Goal: Check status: Check status

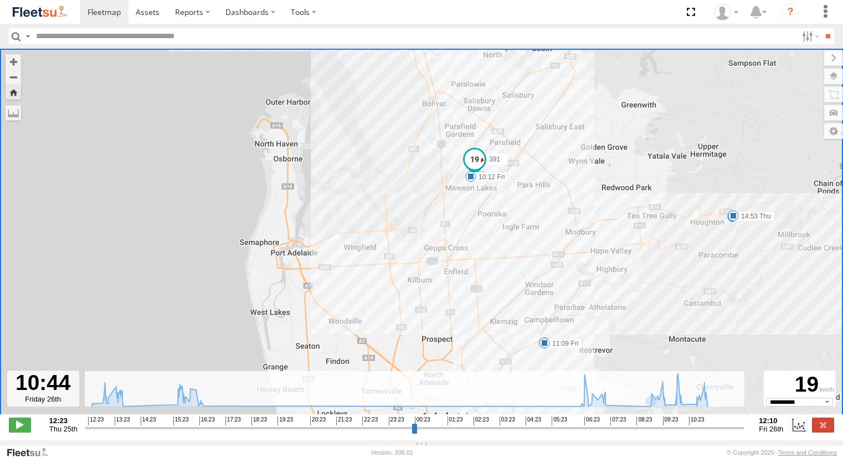
select select "**********"
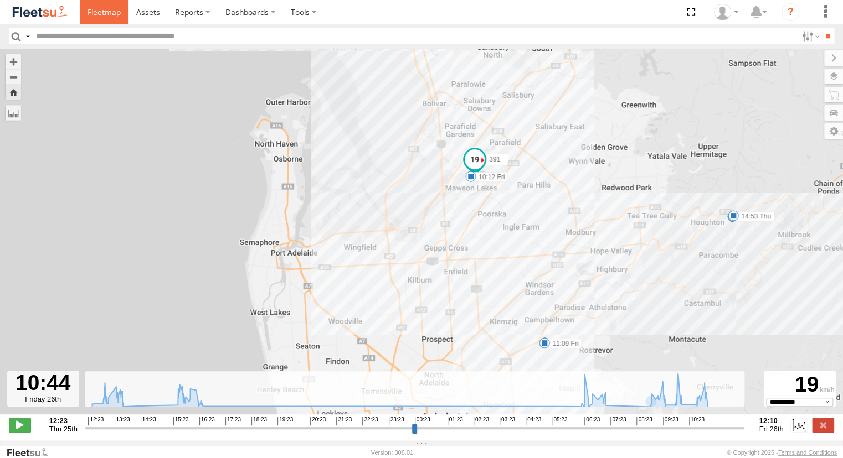
click at [105, 13] on span at bounding box center [103, 12] width 33 height 11
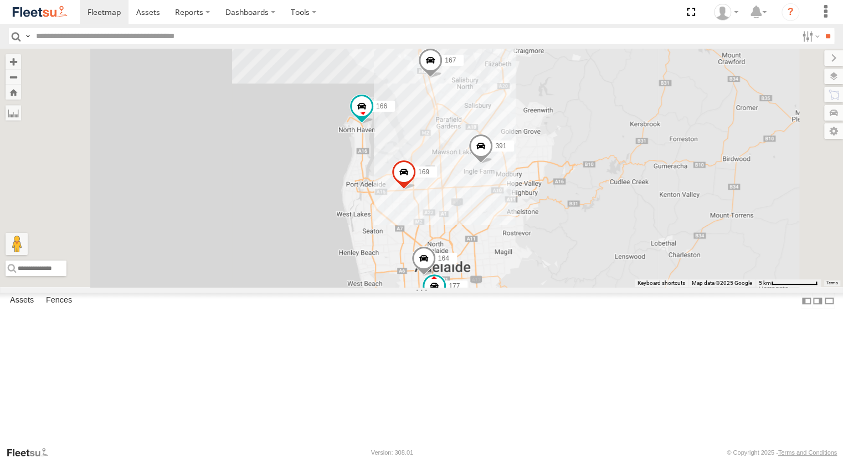
click at [0, 0] on div "Powerscaper" at bounding box center [0, 0] width 0 height 0
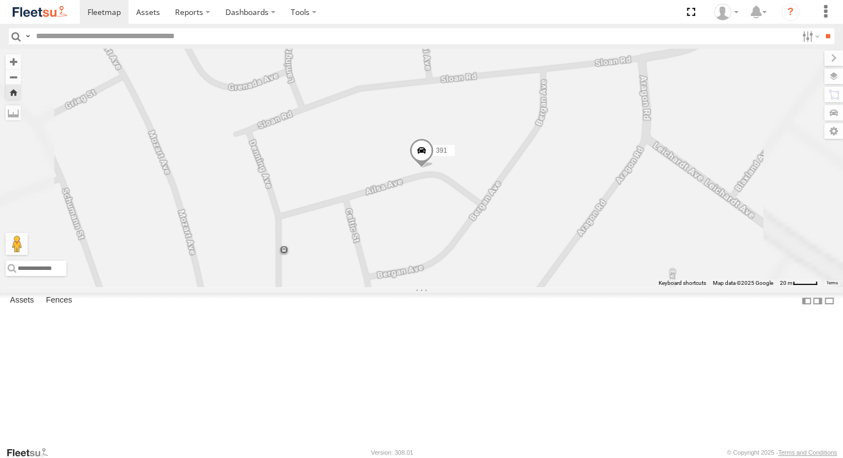
click at [0, 0] on div "153 Powerscaper" at bounding box center [0, 0] width 0 height 0
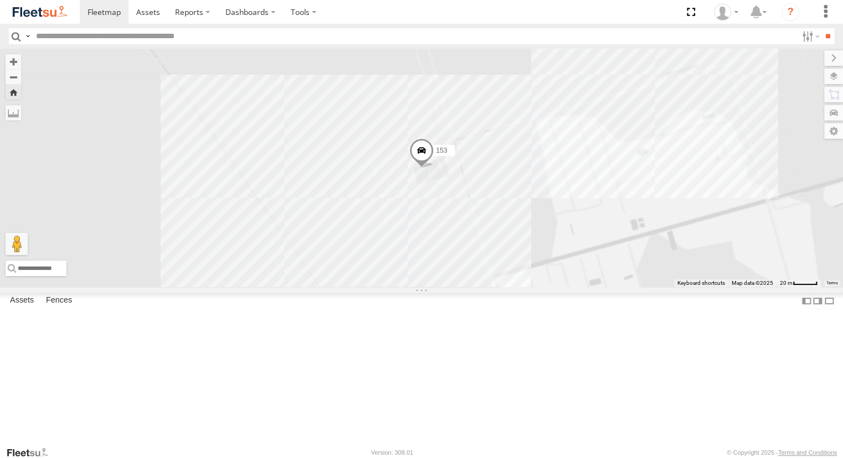
click at [0, 0] on div "391" at bounding box center [0, 0] width 0 height 0
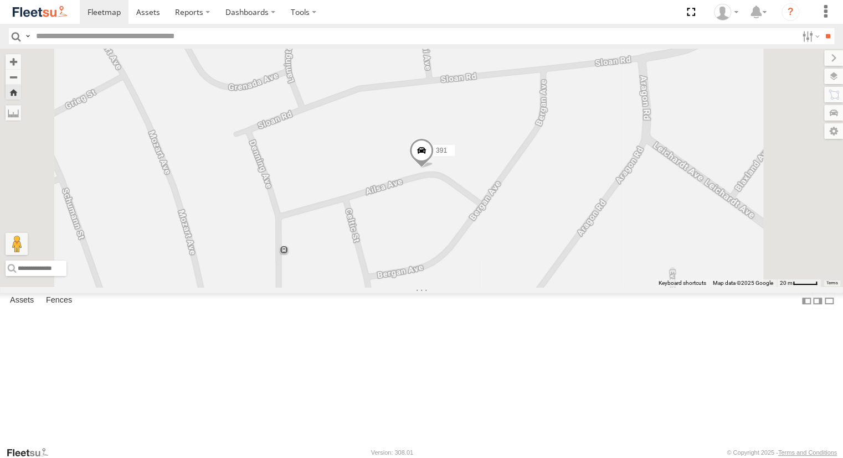
click at [434, 168] on span at bounding box center [421, 153] width 24 height 30
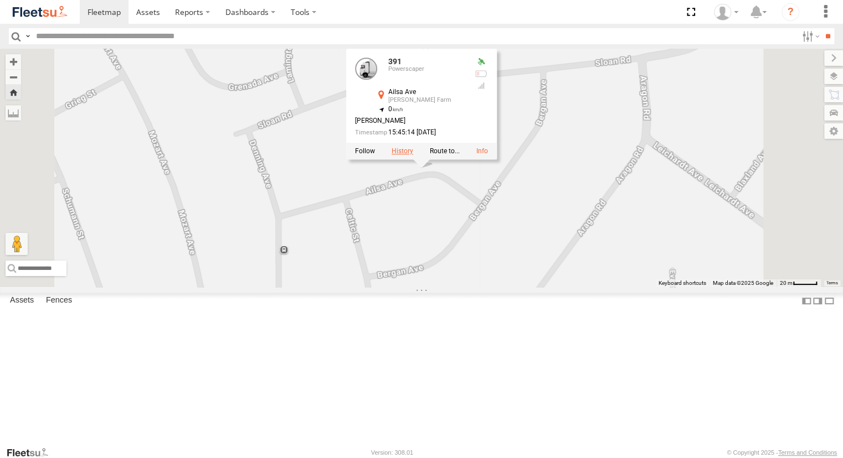
click at [413, 155] on label at bounding box center [402, 151] width 22 height 8
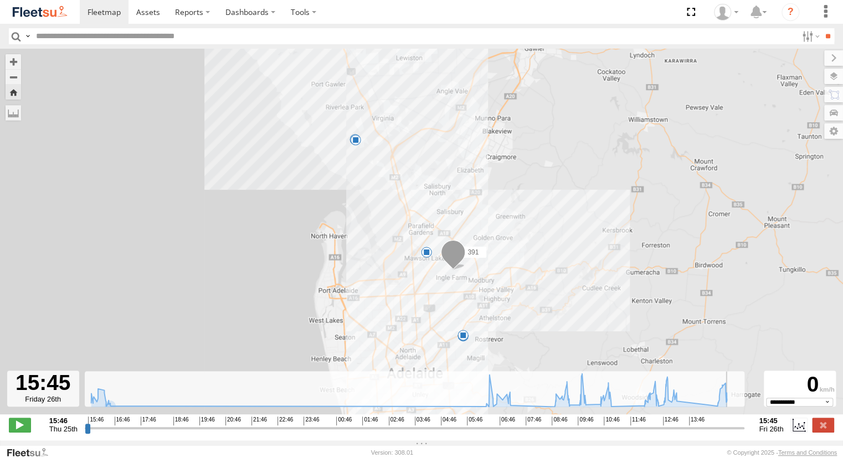
drag, startPoint x: 87, startPoint y: 432, endPoint x: 743, endPoint y: 434, distance: 655.6
type input "**********"
click at [743, 434] on input "range" at bounding box center [415, 428] width 660 height 11
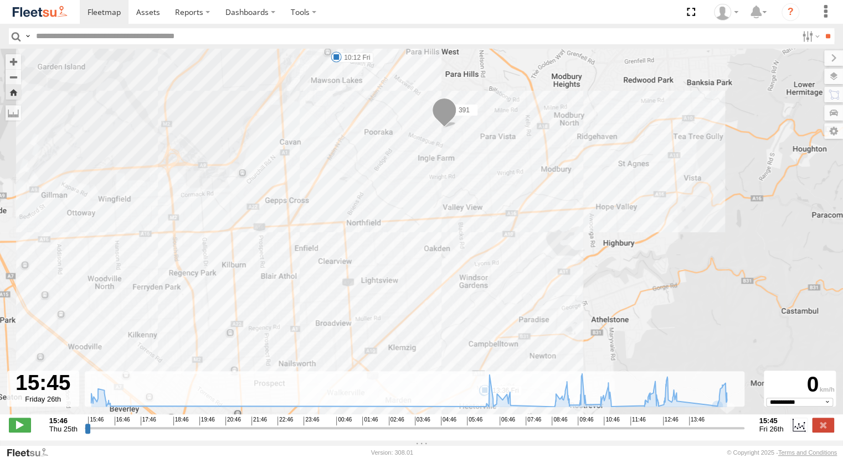
drag, startPoint x: 400, startPoint y: 151, endPoint x: 413, endPoint y: 192, distance: 43.6
click at [413, 192] on div "391 16:28 Thu 16:34 Thu 07:21 Fri 07:28 Fri 10:12 Fri 11:09 Fri 13:36 Fri" at bounding box center [421, 238] width 843 height 378
